Goal: Information Seeking & Learning: Learn about a topic

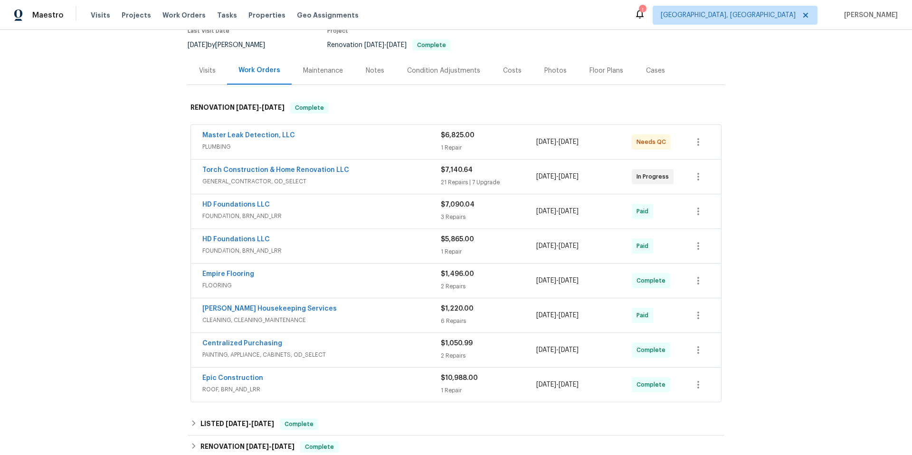
scroll to position [94, 0]
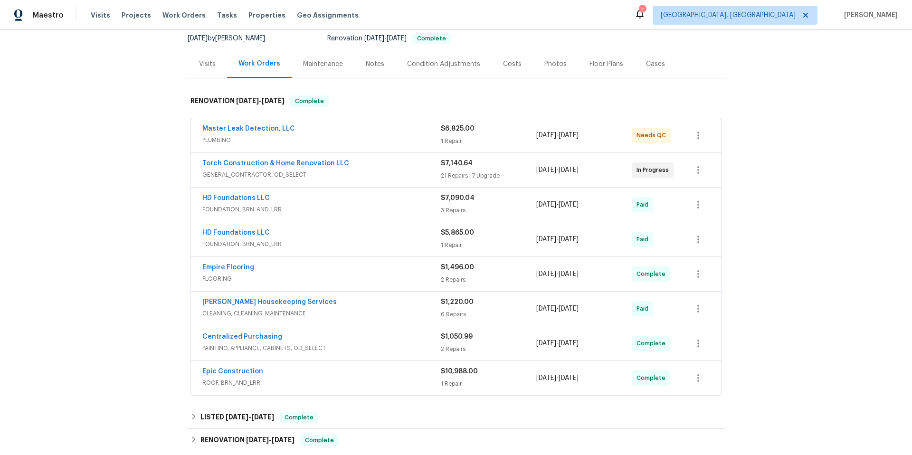
click at [372, 204] on div "HD Foundations LLC" at bounding box center [321, 198] width 238 height 11
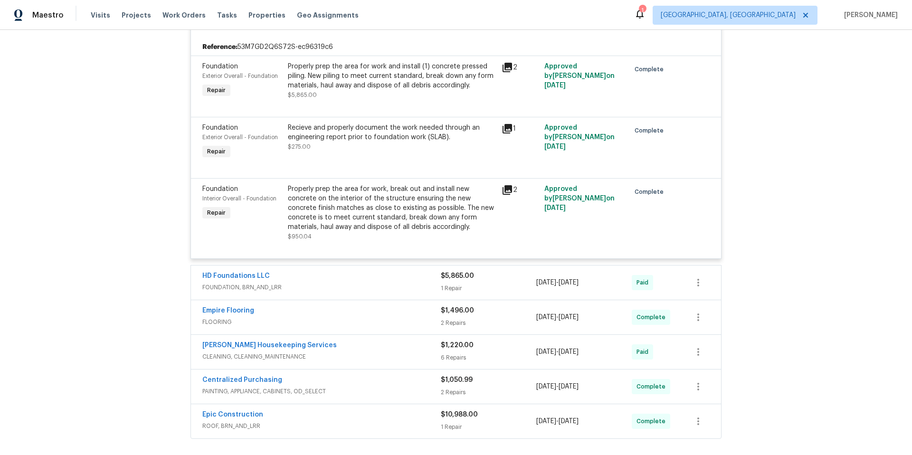
scroll to position [286, 0]
click at [504, 65] on icon at bounding box center [506, 65] width 9 height 9
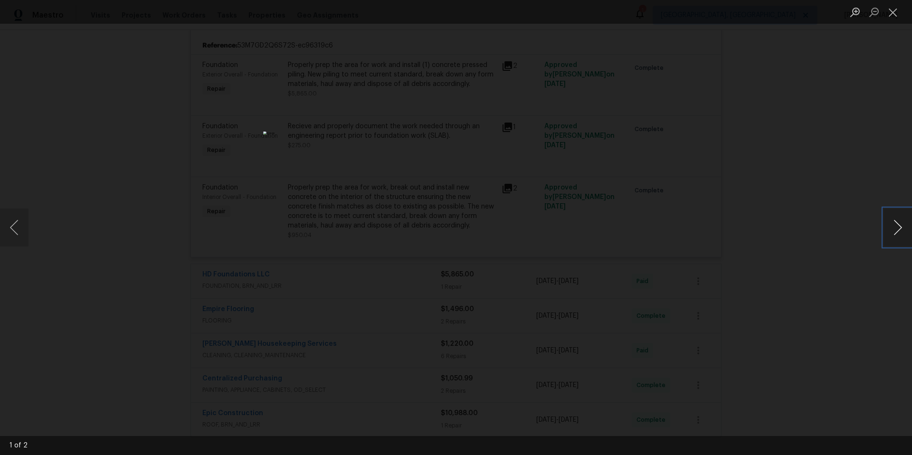
click at [889, 223] on button "Next image" at bounding box center [897, 228] width 28 height 38
click at [831, 200] on div "Lightbox" at bounding box center [456, 227] width 912 height 455
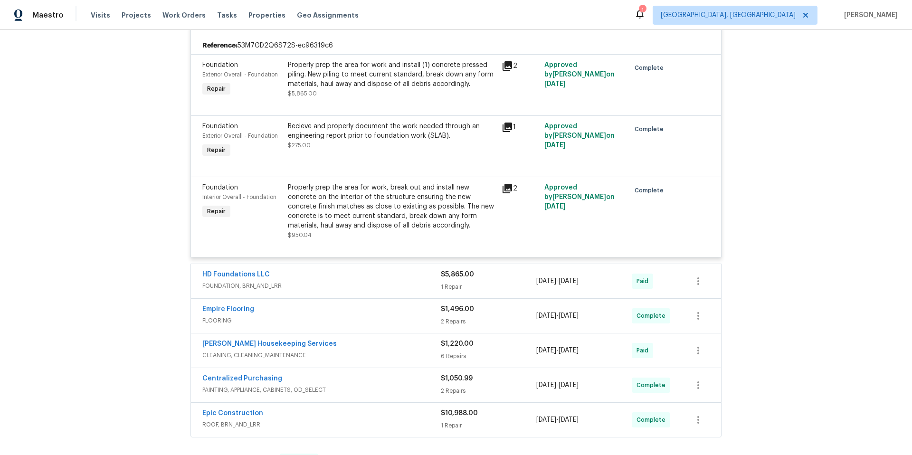
click at [504, 123] on icon at bounding box center [506, 127] width 9 height 9
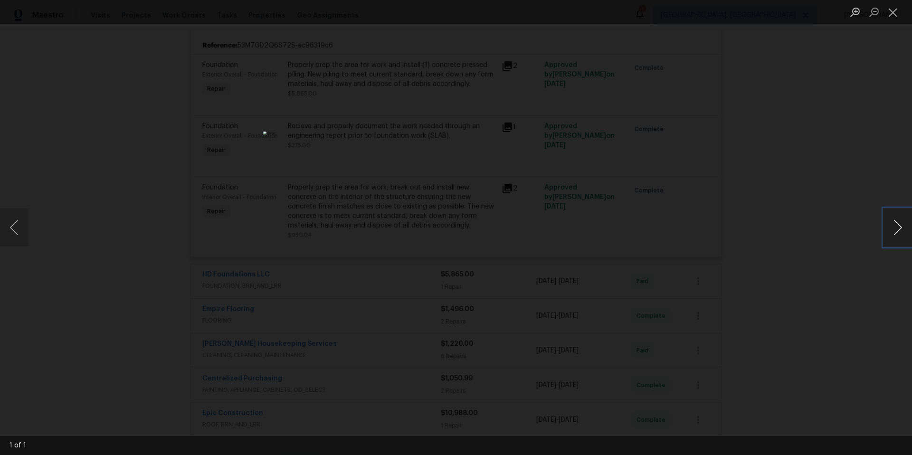
click at [894, 227] on button "Next image" at bounding box center [897, 228] width 28 height 38
click at [769, 173] on div "Lightbox" at bounding box center [456, 227] width 912 height 455
click at [597, 191] on div "Approved by [PERSON_NAME] on [DATE]" at bounding box center [583, 211] width 85 height 63
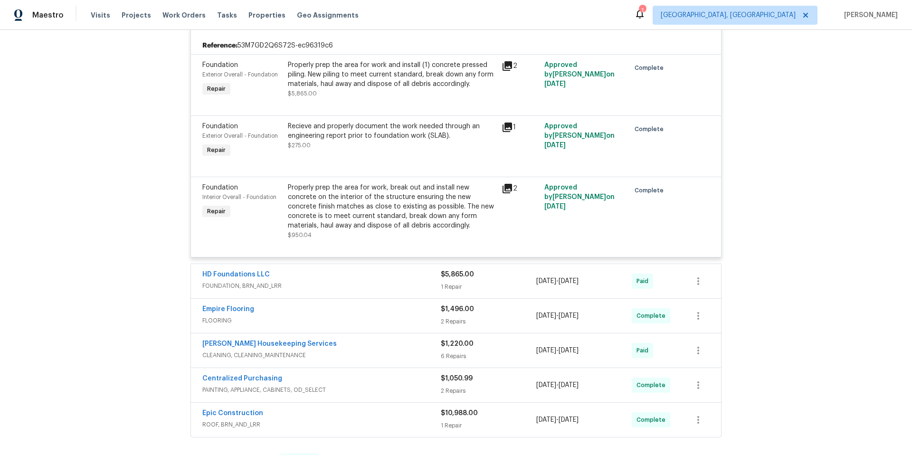
click at [505, 187] on icon at bounding box center [506, 188] width 9 height 9
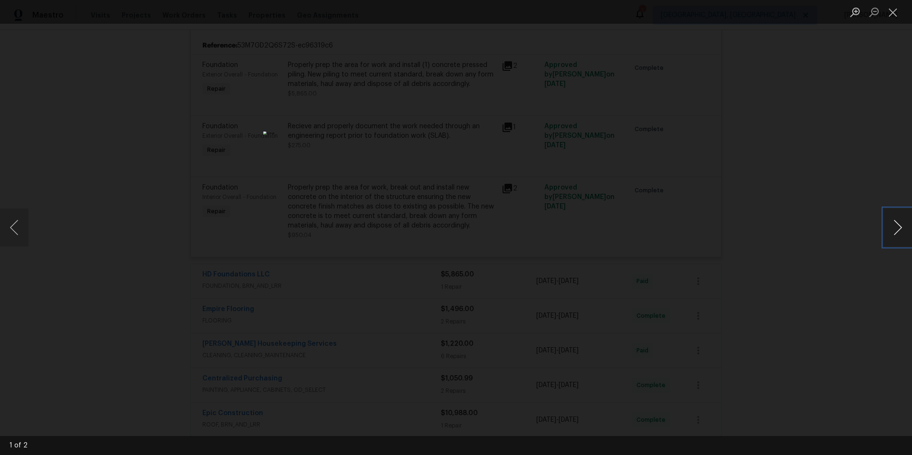
click at [886, 225] on button "Next image" at bounding box center [897, 228] width 28 height 38
click at [889, 14] on button "Close lightbox" at bounding box center [892, 12] width 19 height 17
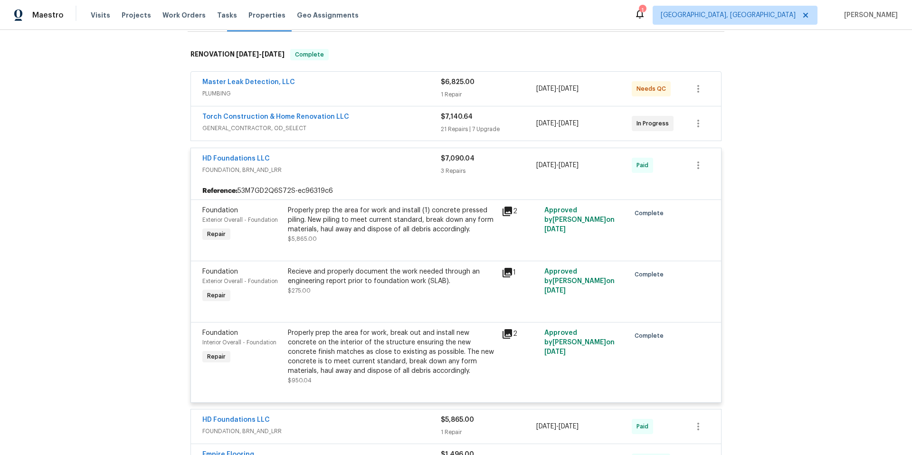
scroll to position [148, 0]
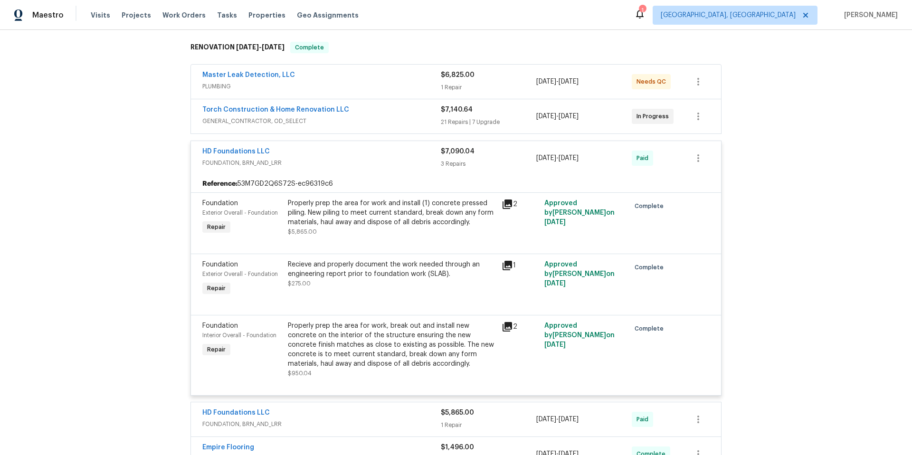
click at [502, 205] on icon at bounding box center [506, 203] width 9 height 9
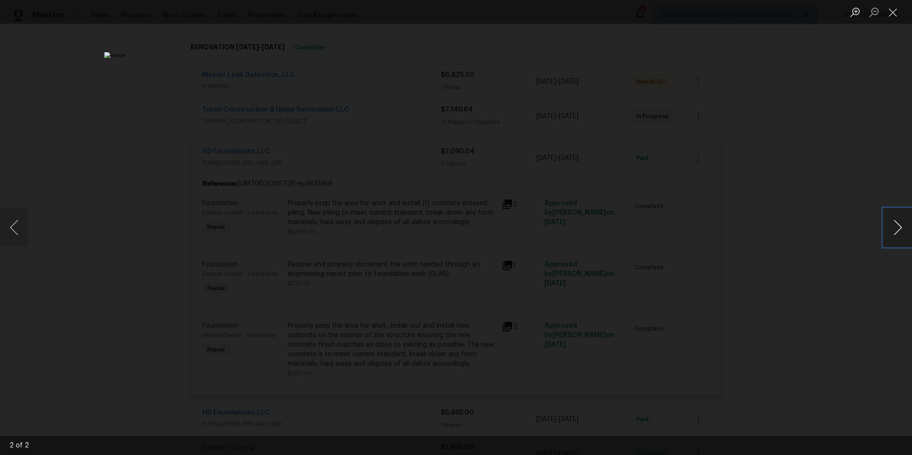
click at [885, 232] on button "Next image" at bounding box center [897, 228] width 28 height 38
click at [894, 227] on button "Next image" at bounding box center [897, 228] width 28 height 38
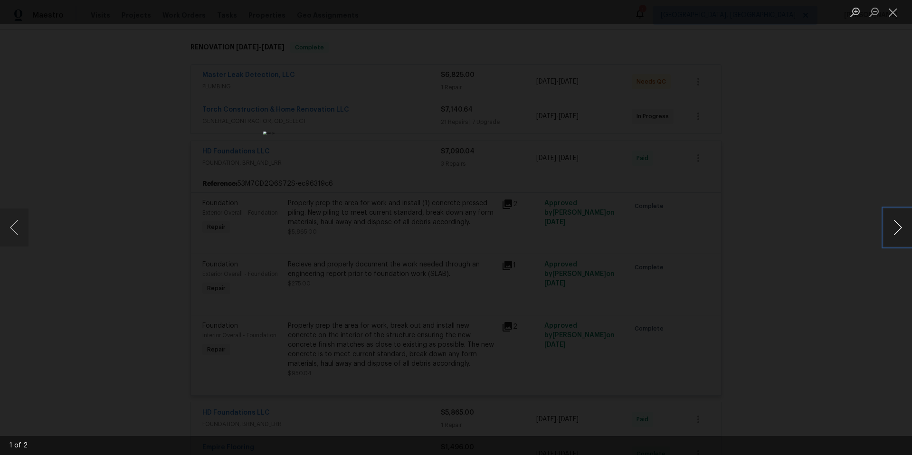
click at [894, 227] on button "Next image" at bounding box center [897, 228] width 28 height 38
click at [898, 3] on li "Lightbox" at bounding box center [892, 12] width 19 height 24
click at [895, 13] on button "Close lightbox" at bounding box center [892, 12] width 19 height 17
